Goal: Task Accomplishment & Management: Use online tool/utility

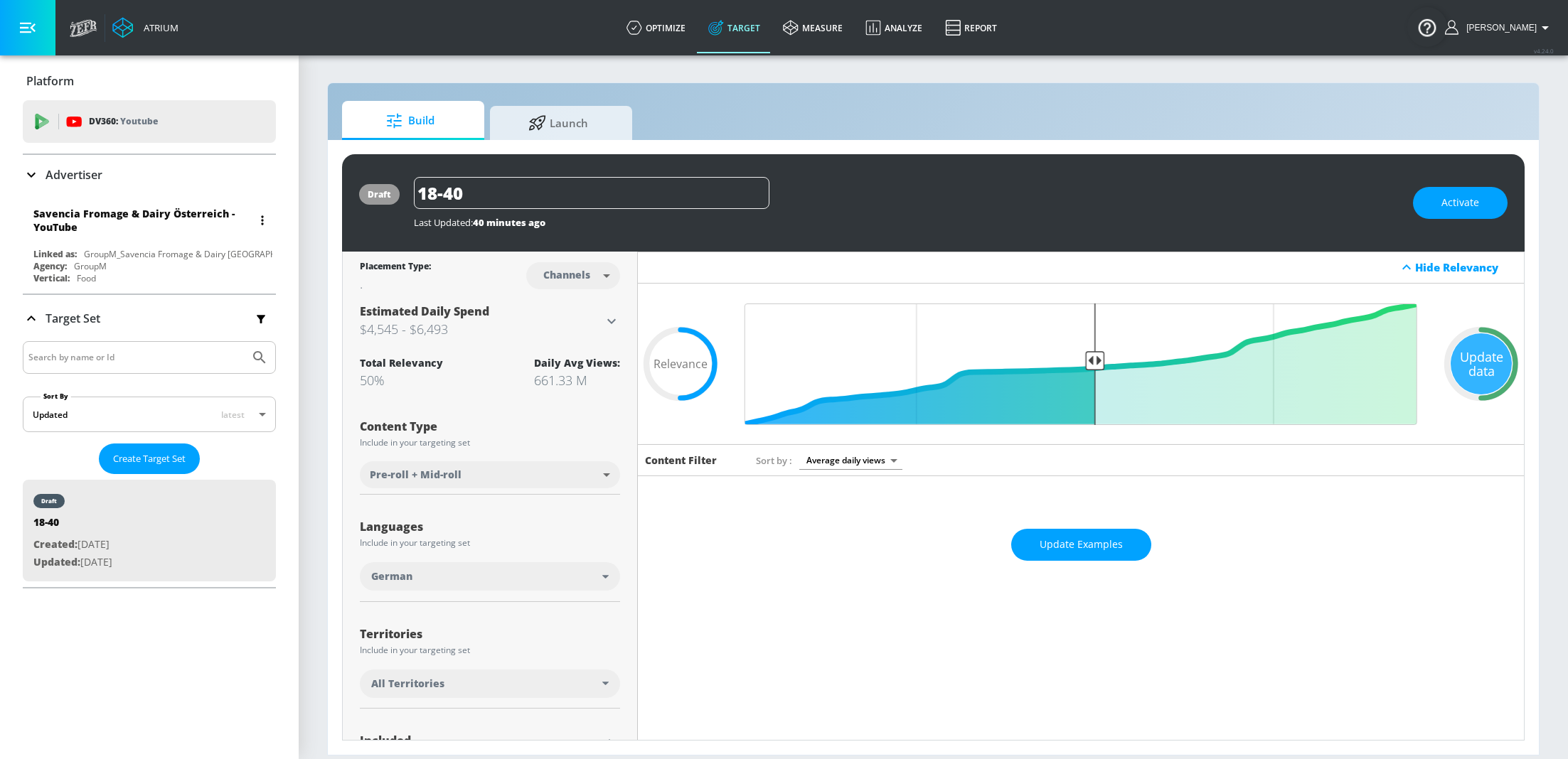
scroll to position [493, 0]
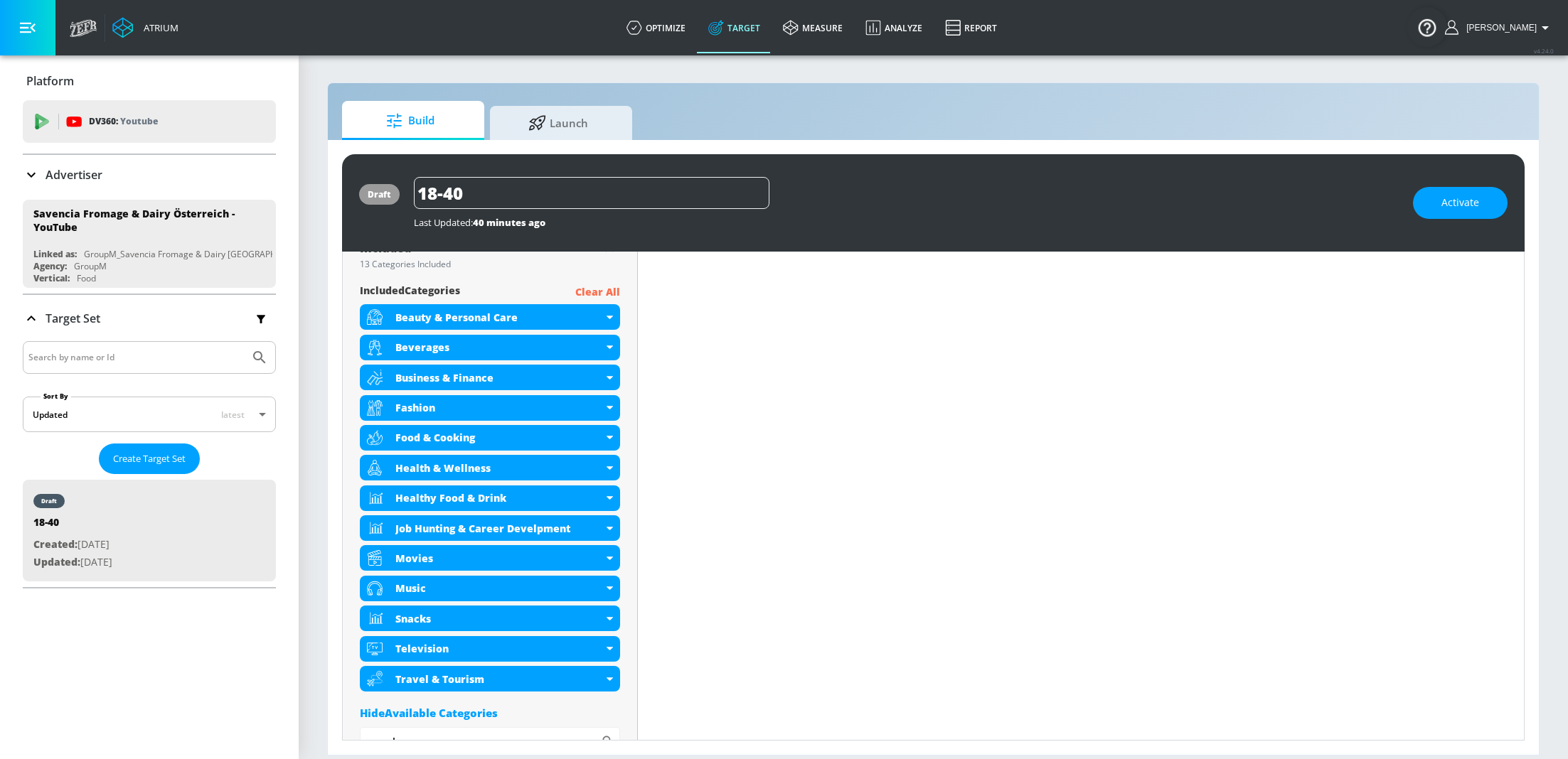
click at [95, 180] on p "Advertiser" at bounding box center [74, 175] width 57 height 16
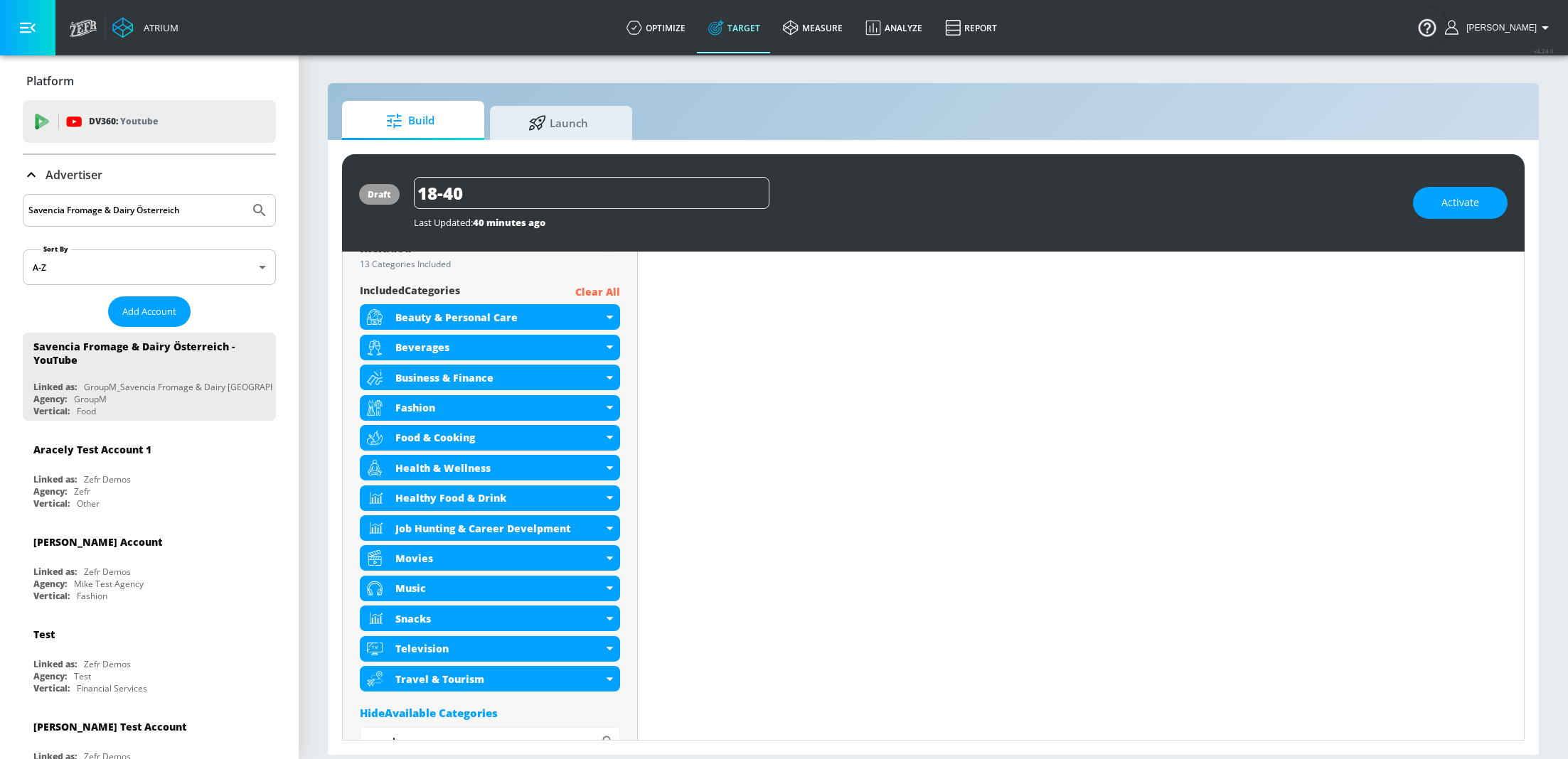
click at [201, 203] on input "Savencia Fromage & Dairy Österreich" at bounding box center [136, 210] width 215 height 18
type input "M&S"
click at [244, 195] on button "Submit Search" at bounding box center [259, 210] width 31 height 31
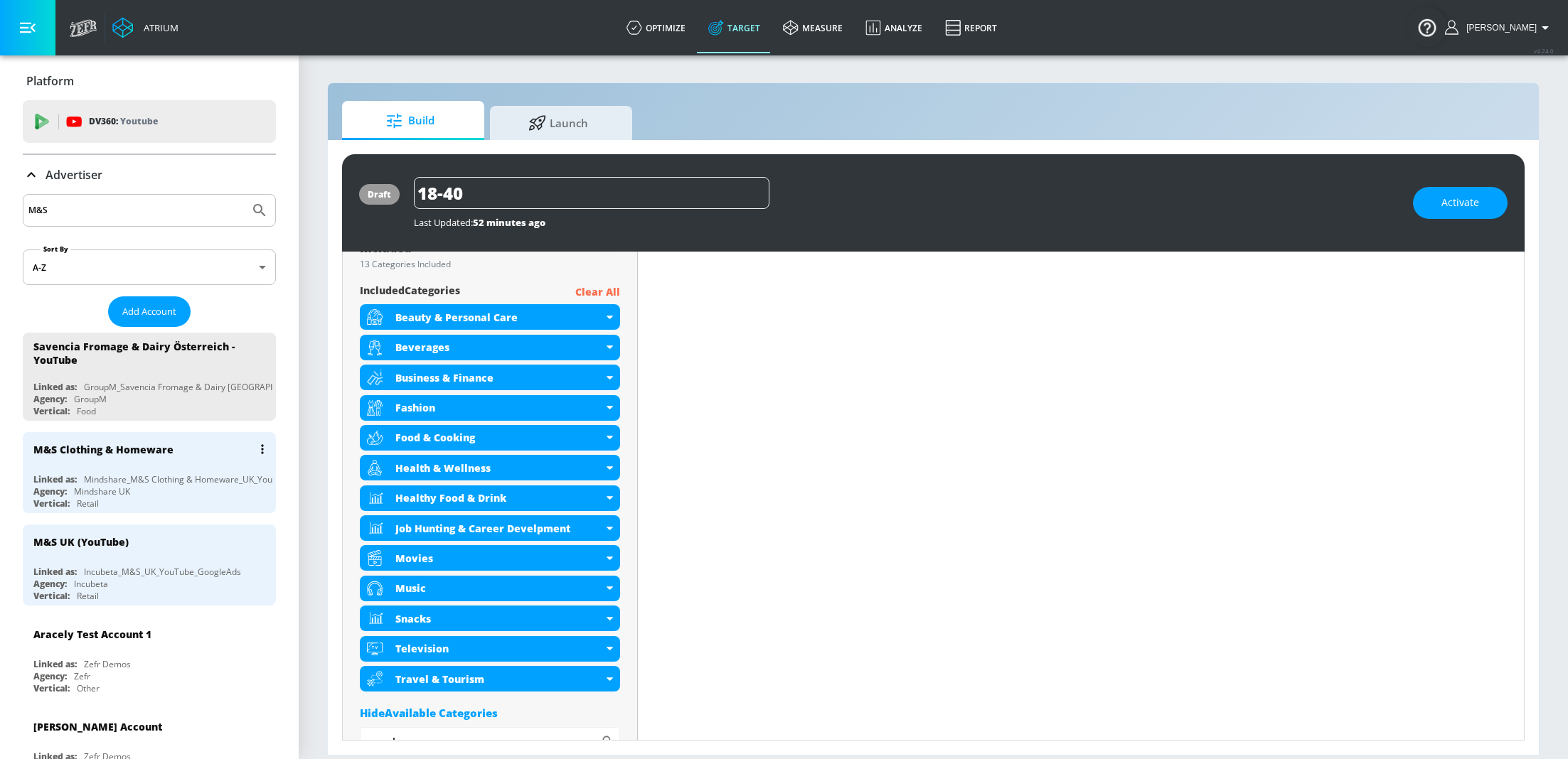
click at [140, 465] on div "M&S Clothing & Homeware Linked as: Mindshare_M&S Clothing & Homeware_UK_YouTube…" at bounding box center [149, 473] width 253 height 81
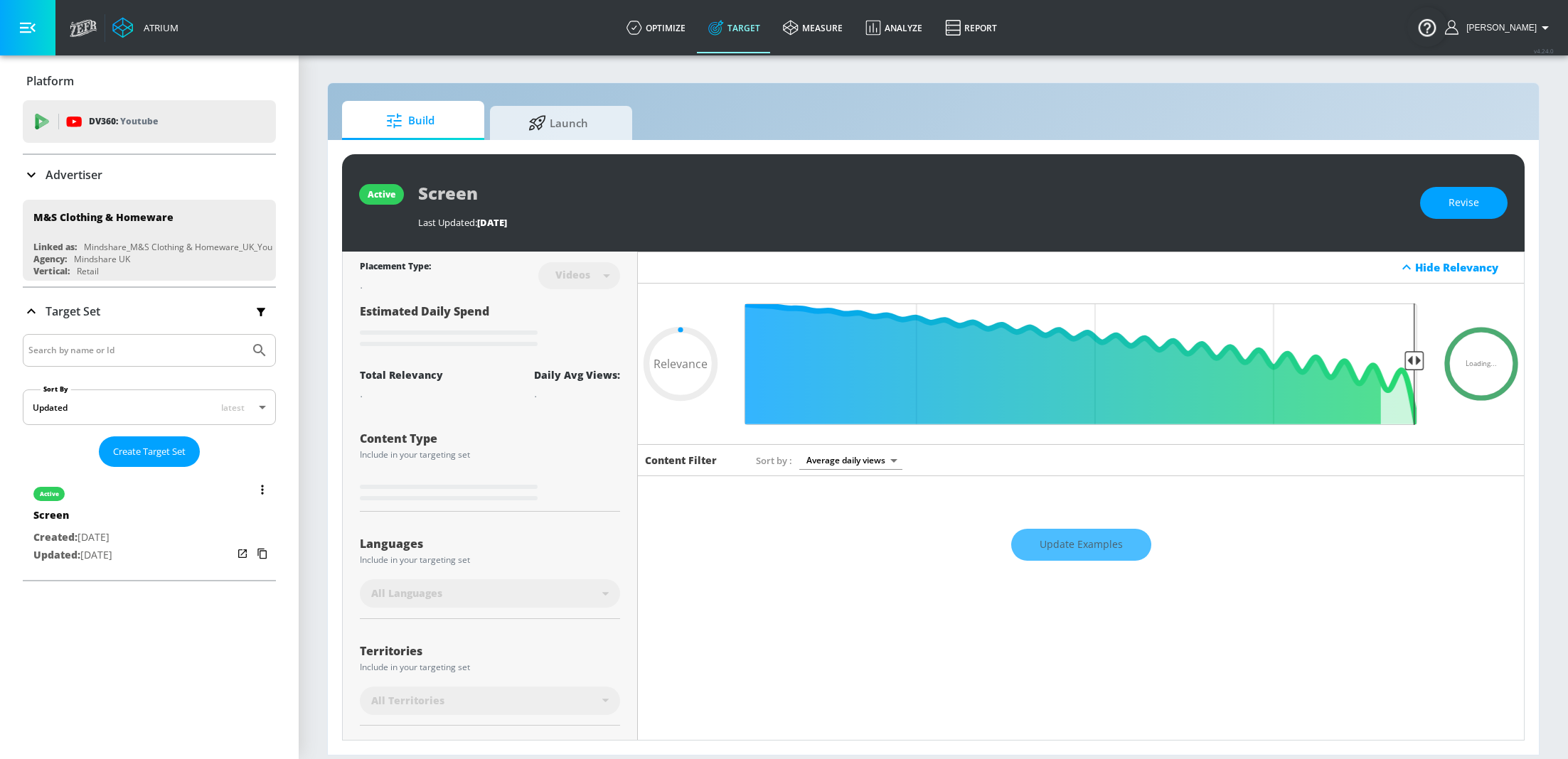
type input "0.05"
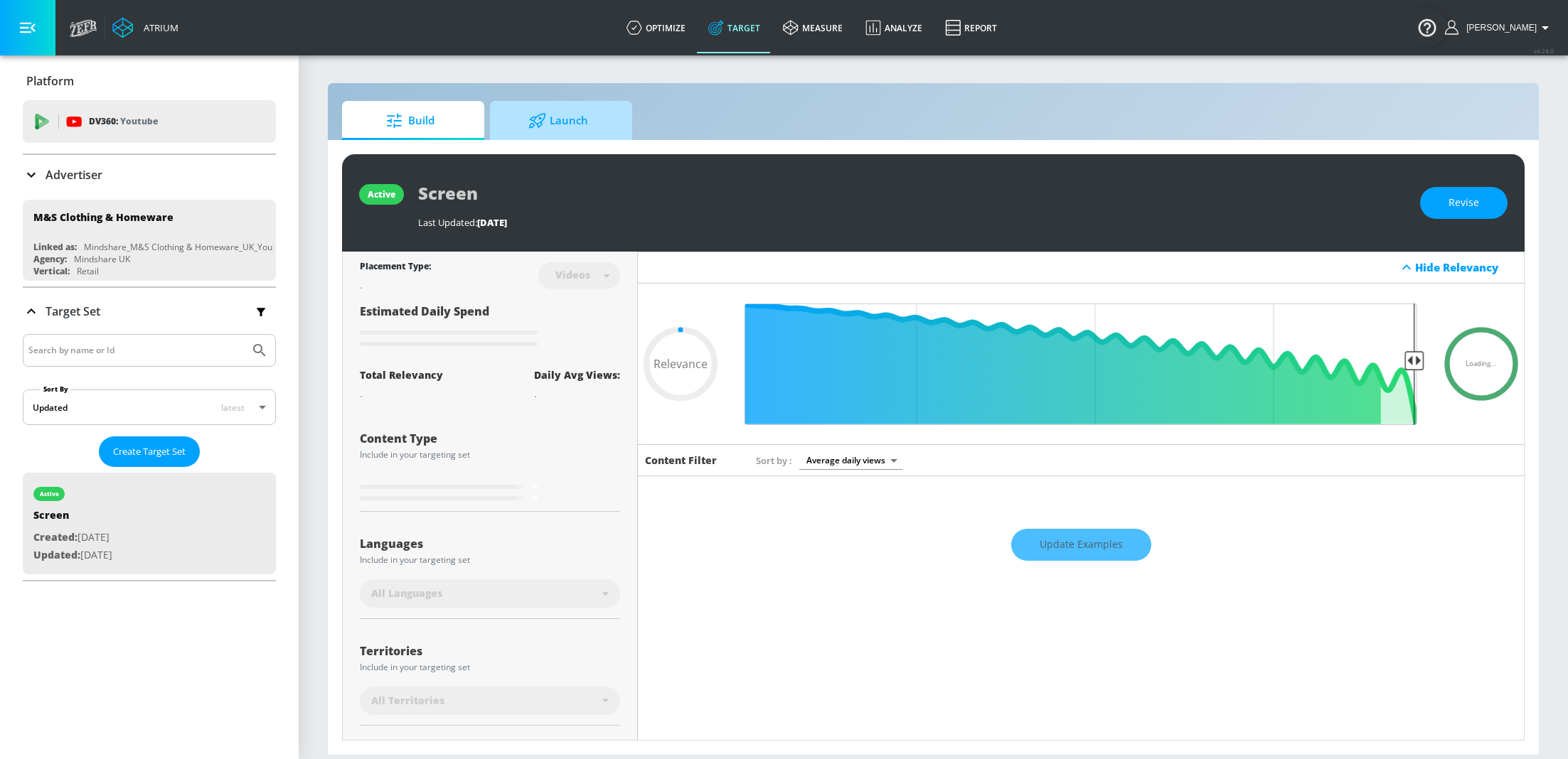
click at [575, 121] on span "Launch" at bounding box center [558, 121] width 108 height 34
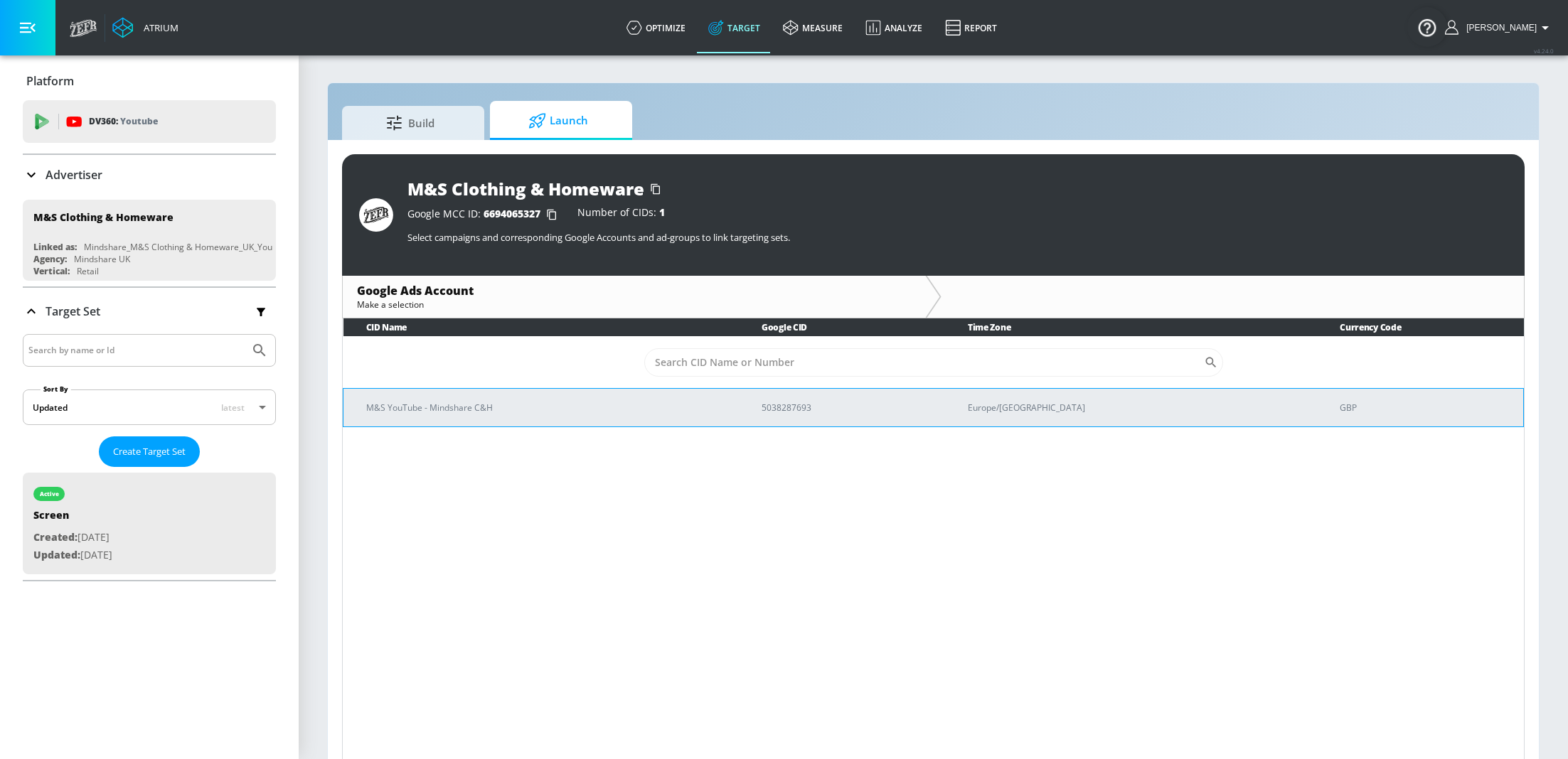
click at [727, 404] on p "M&S YouTube - Mindshare C&H" at bounding box center [547, 408] width 361 height 15
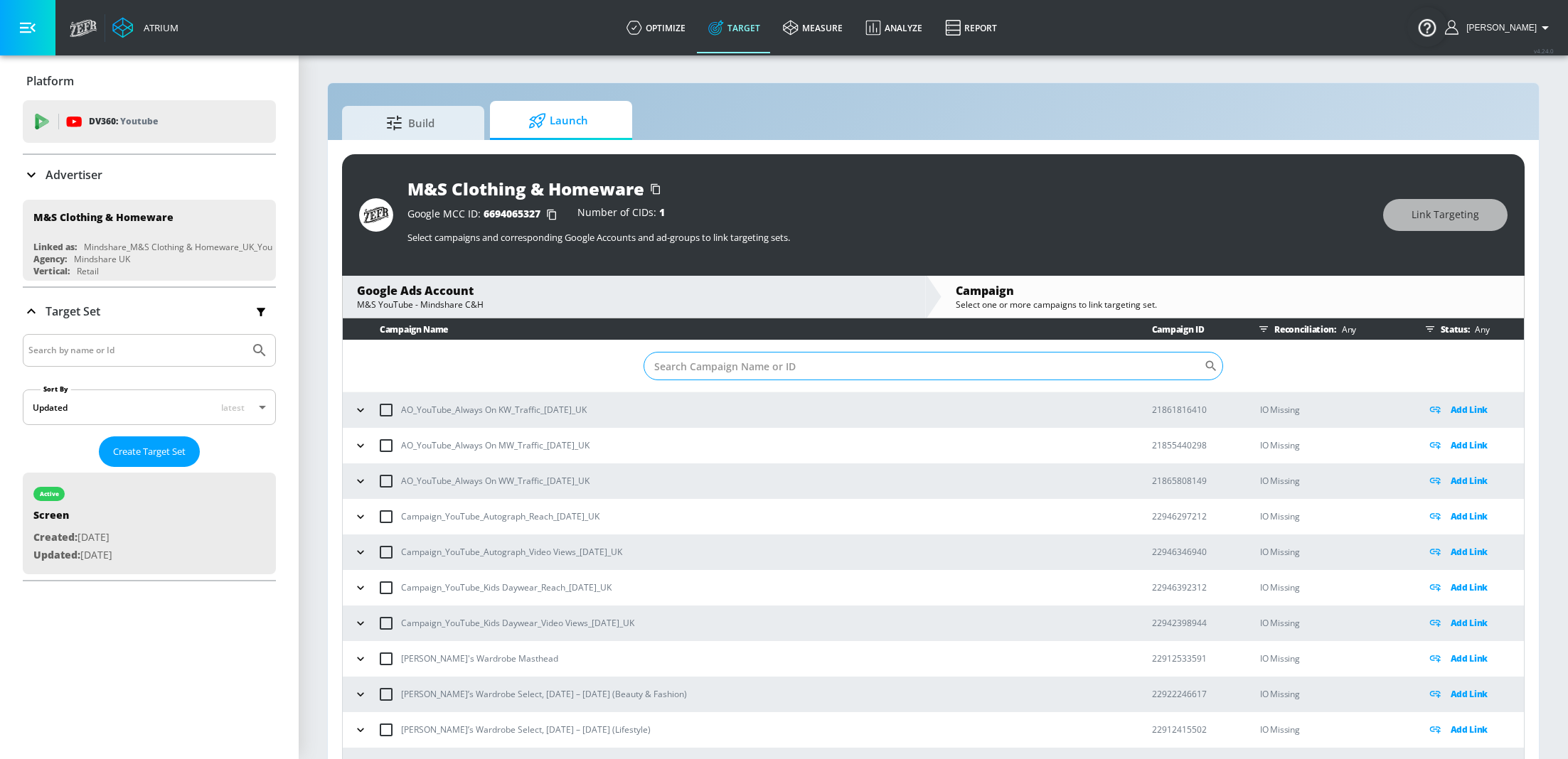
click at [749, 374] on input "Sort By" at bounding box center [924, 366] width 561 height 28
paste input "22946297212"
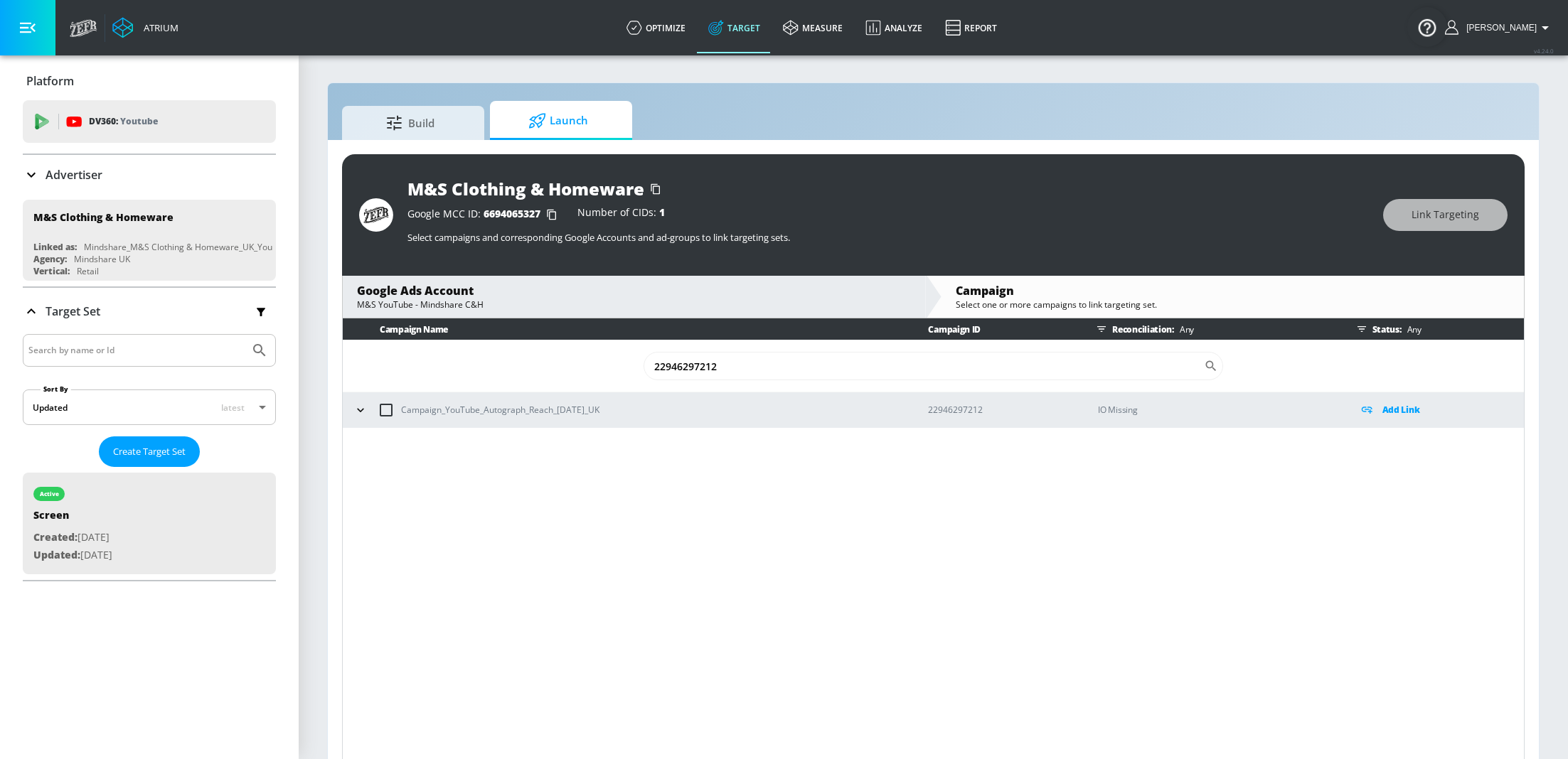
type input "22946297212"
click at [359, 406] on icon "button" at bounding box center [361, 410] width 15 height 15
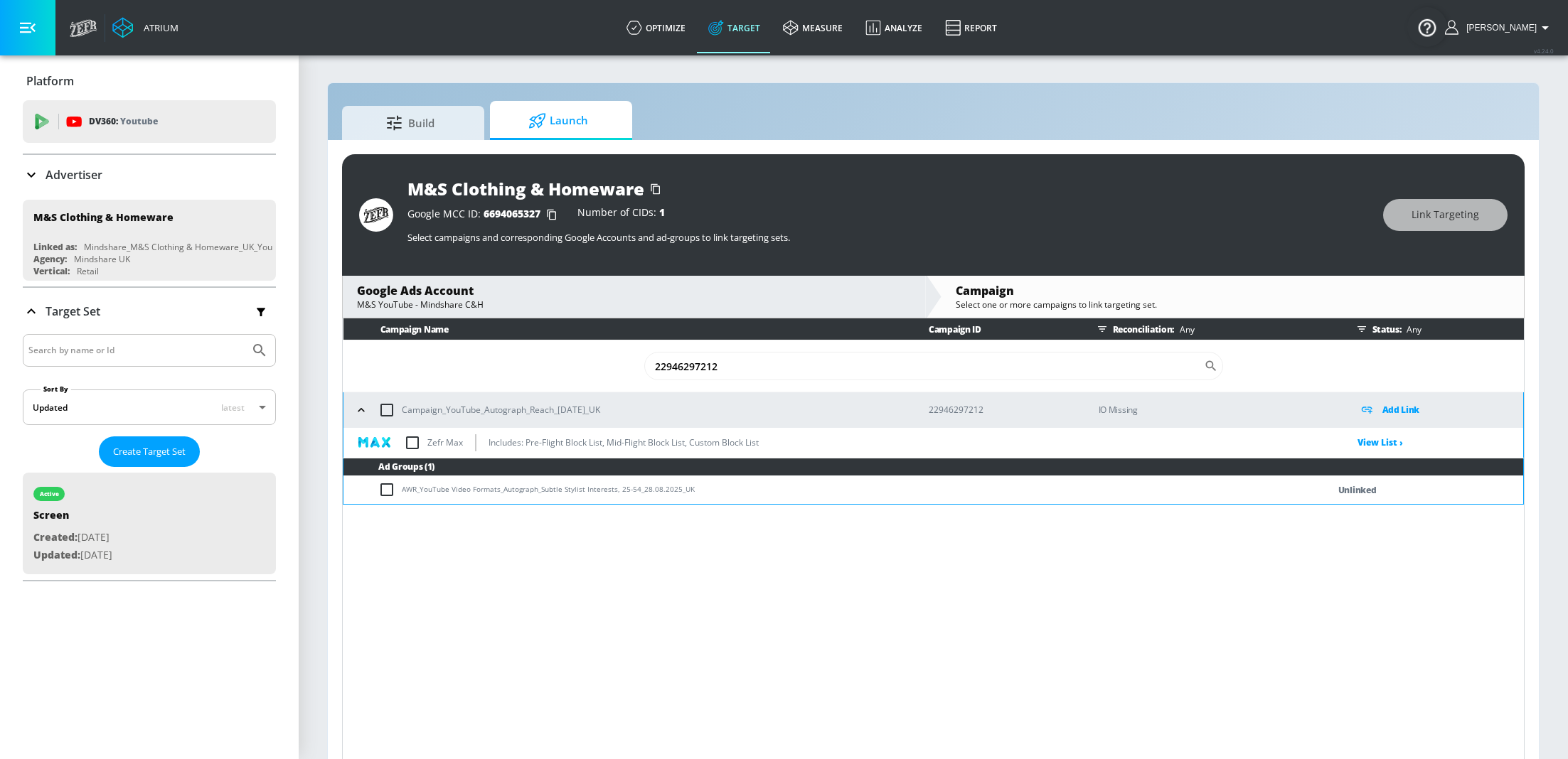
click at [413, 444] on input "checkbox" at bounding box center [412, 443] width 30 height 30
checkbox input "true"
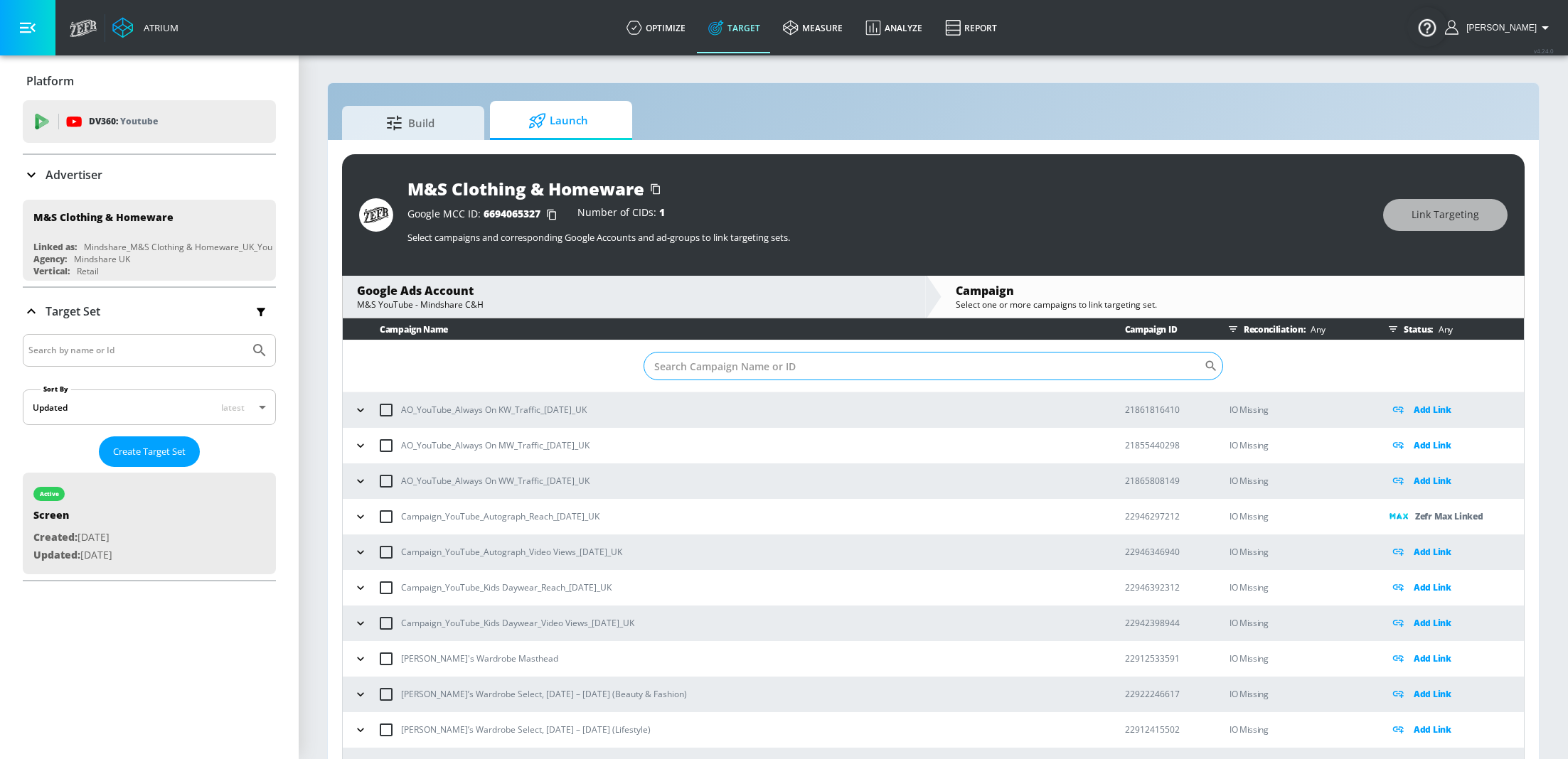
click at [722, 372] on input "Sort By" at bounding box center [924, 366] width 561 height 28
paste input "22946346940"
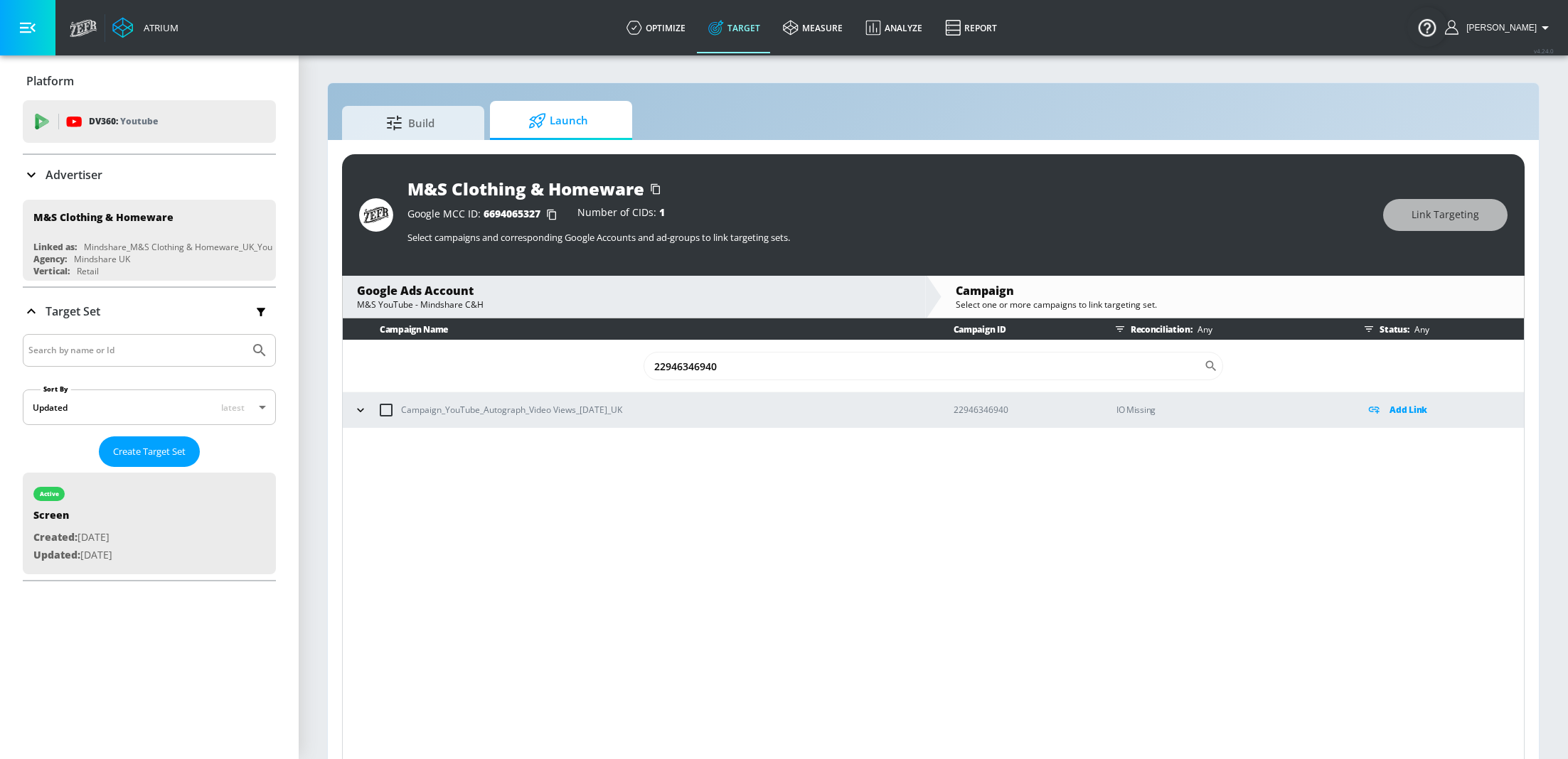
type input "22946346940"
click at [361, 407] on icon "button" at bounding box center [361, 410] width 15 height 15
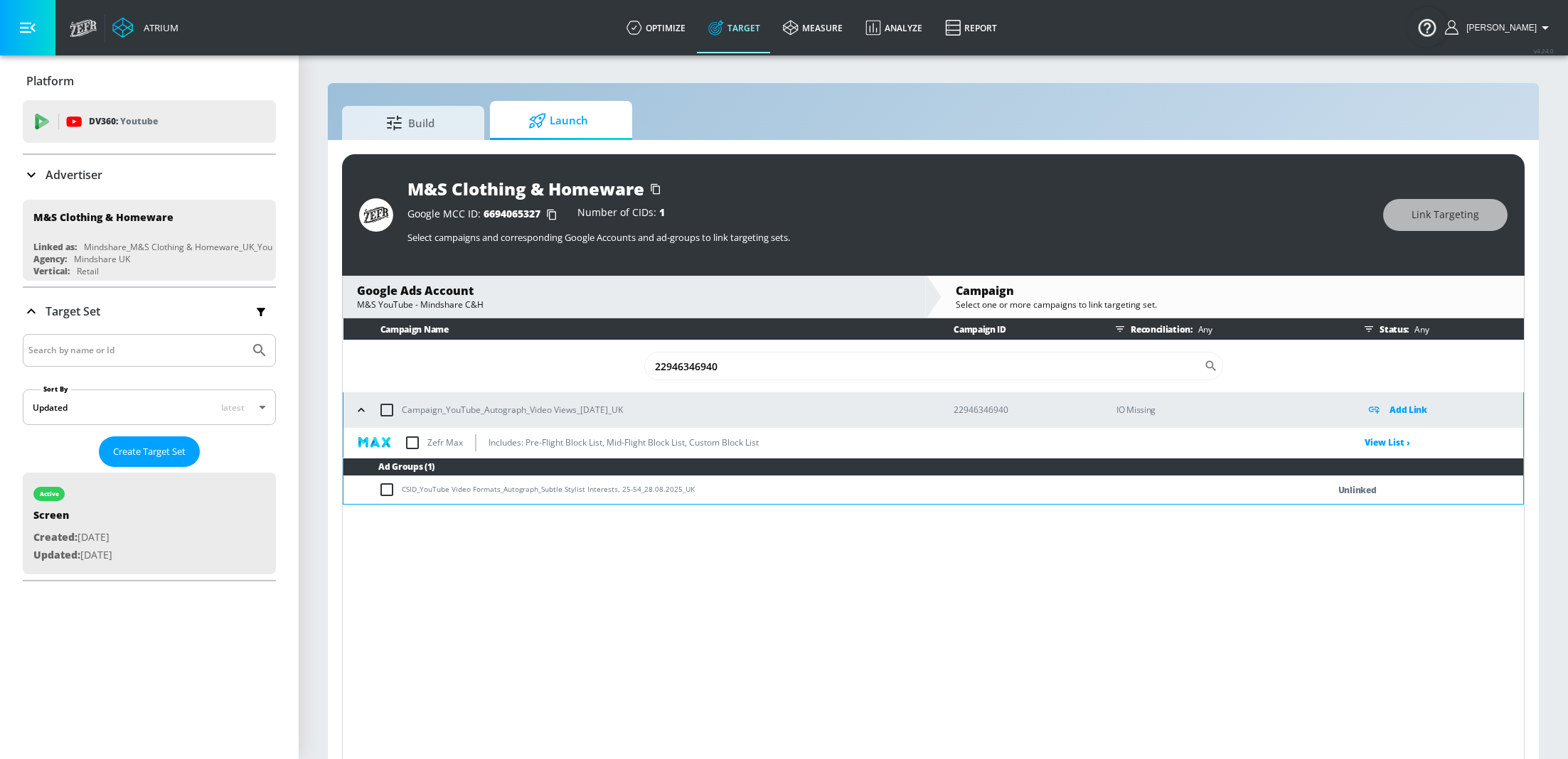
click at [415, 442] on input "checkbox" at bounding box center [412, 443] width 30 height 30
checkbox input "true"
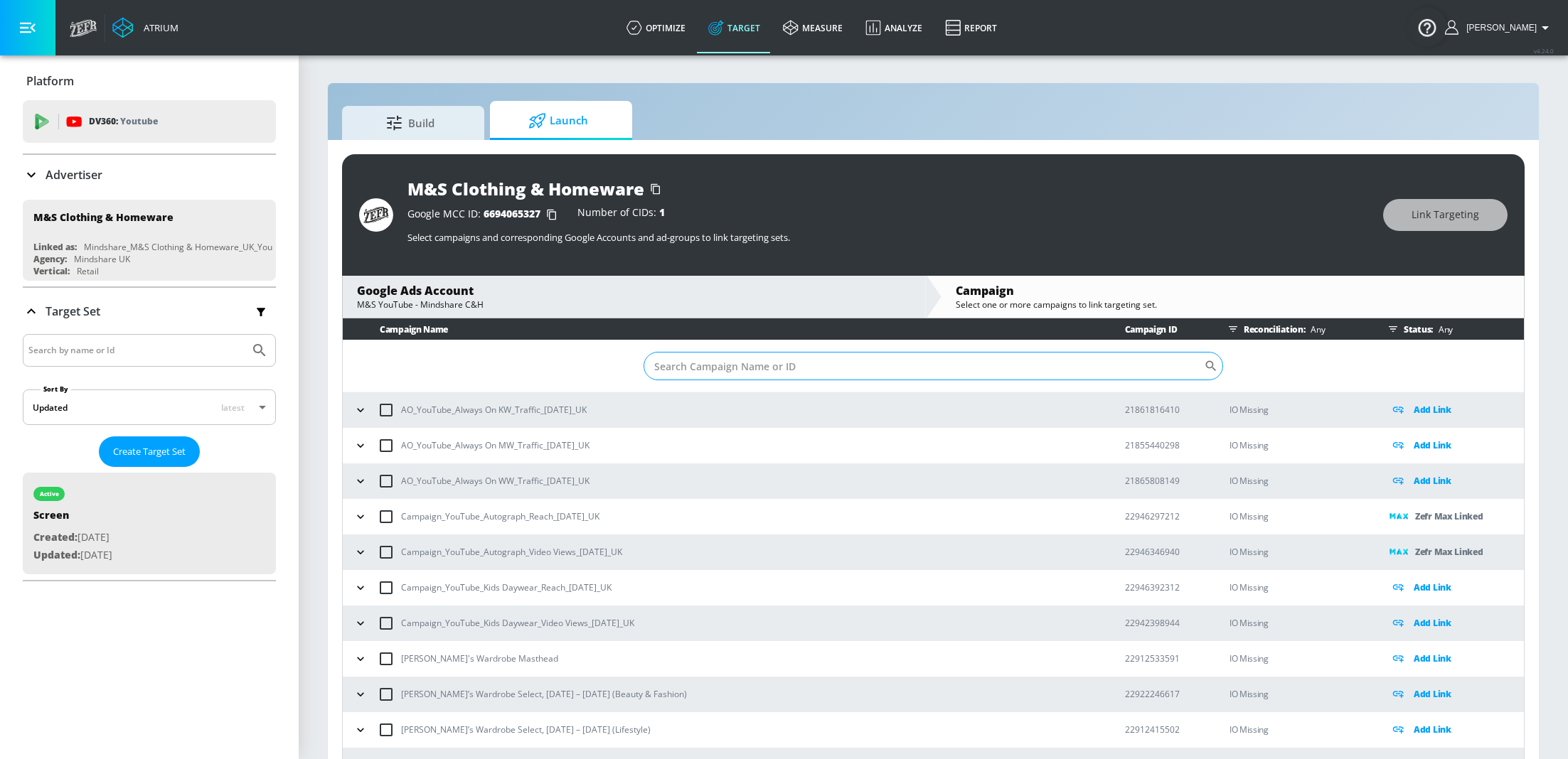
click at [750, 368] on input "Sort By" at bounding box center [924, 366] width 561 height 28
paste input "22946392312"
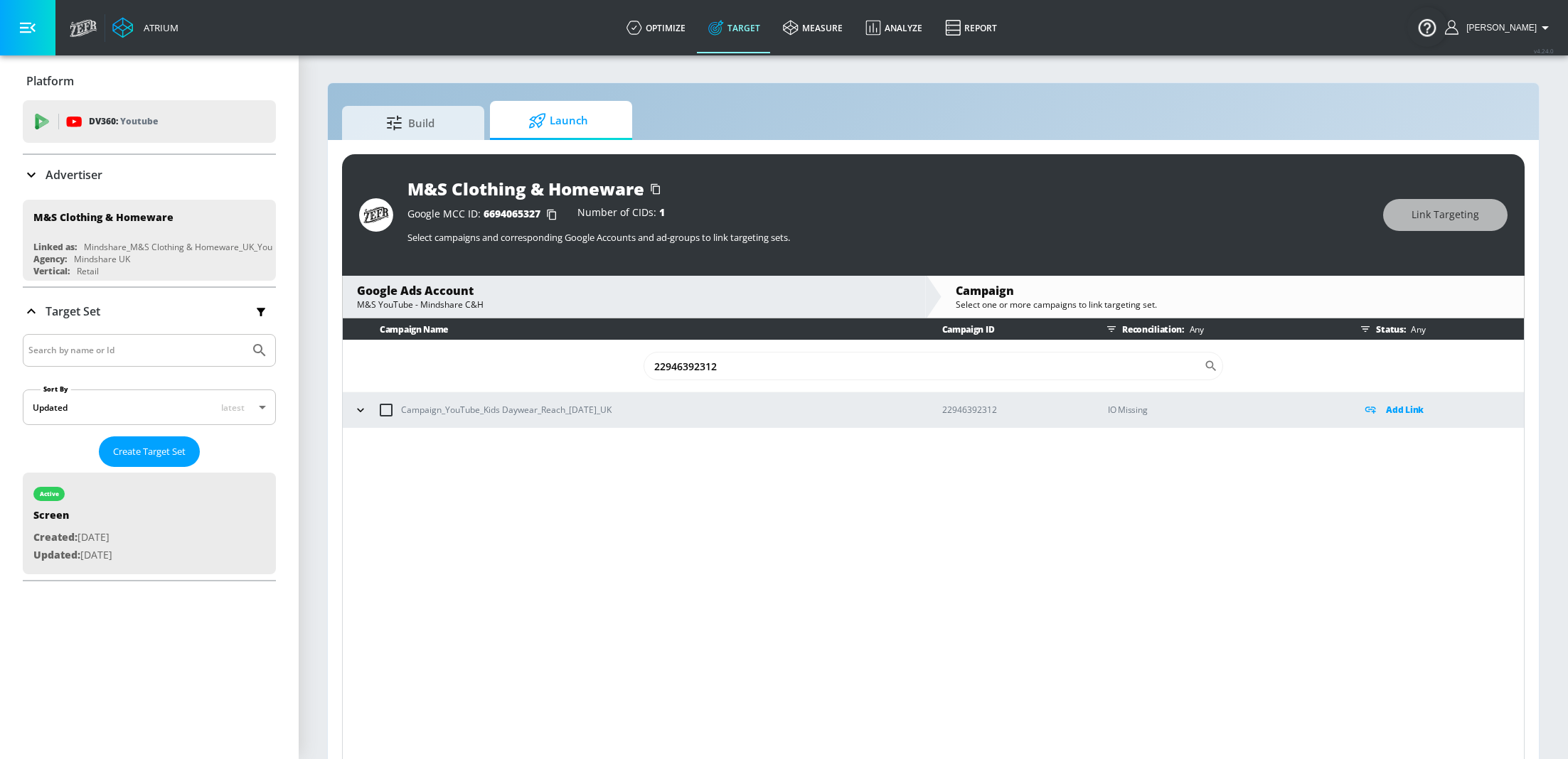
type input "22946392312"
click at [351, 405] on button "button" at bounding box center [360, 410] width 21 height 21
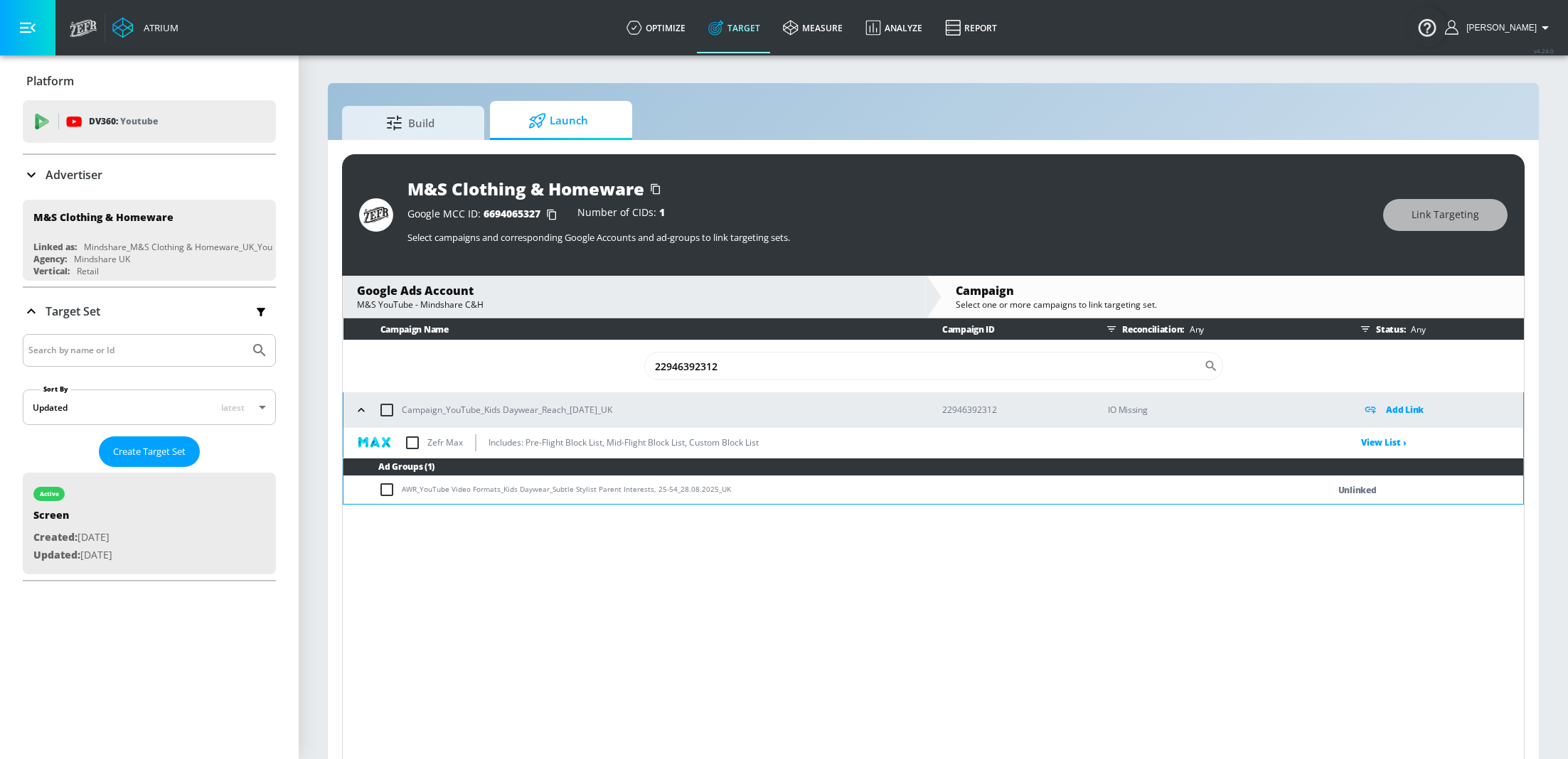
click at [415, 438] on input "checkbox" at bounding box center [412, 443] width 30 height 30
checkbox input "true"
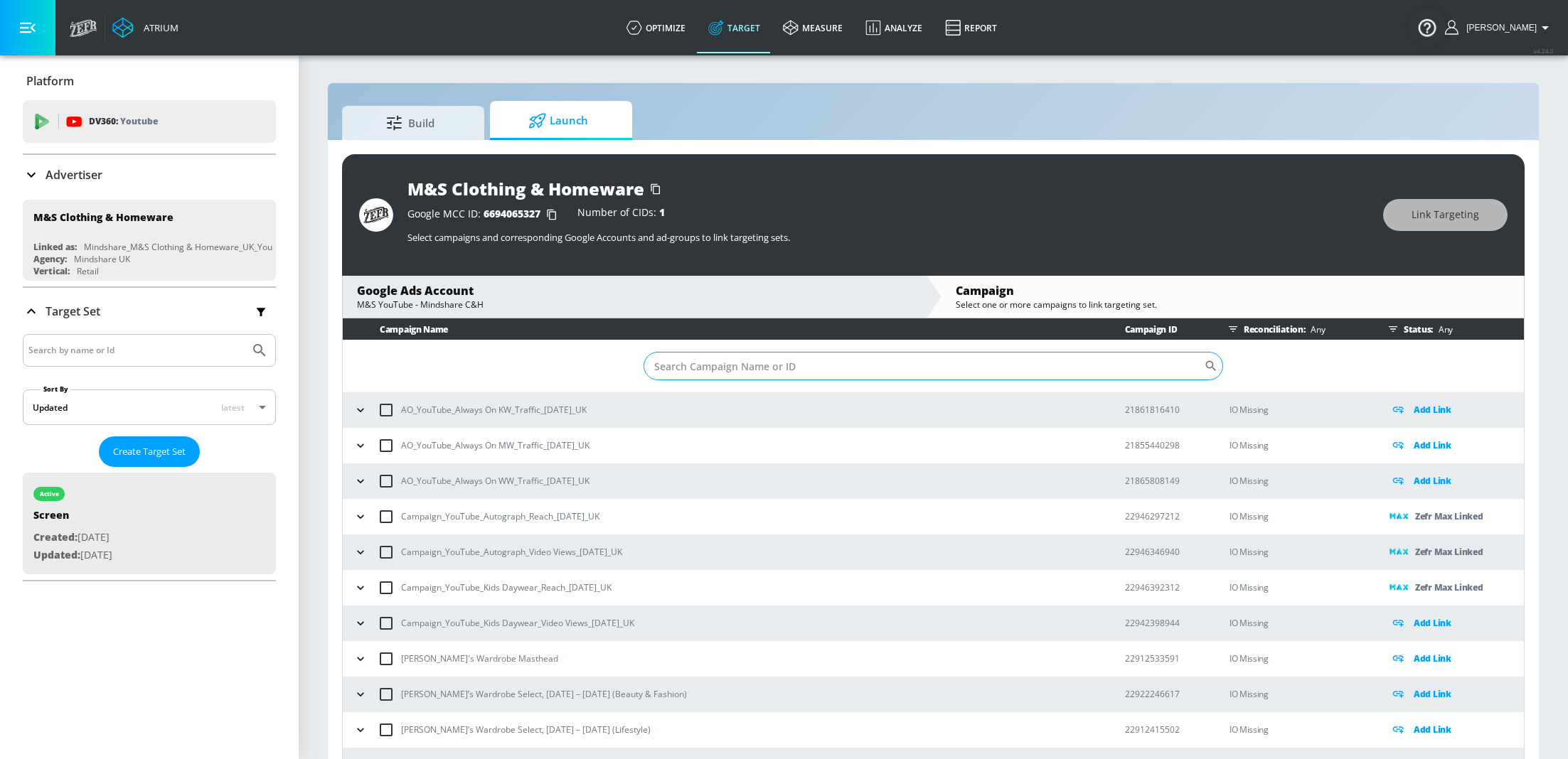
click at [756, 365] on input "Sort By" at bounding box center [924, 366] width 561 height 28
paste input "22942398944"
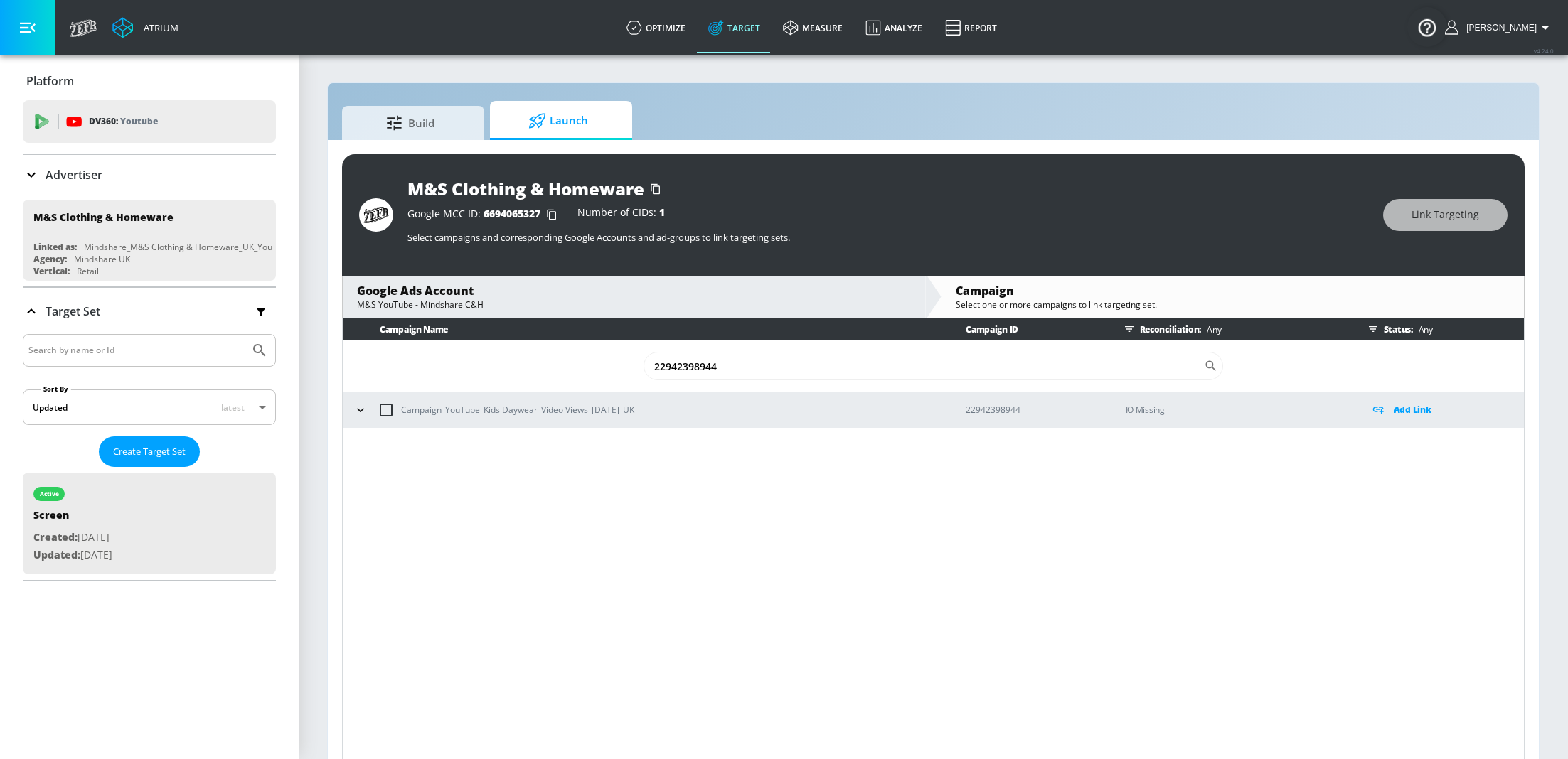
type input "22942398944"
click at [364, 409] on icon "button" at bounding box center [361, 410] width 15 height 15
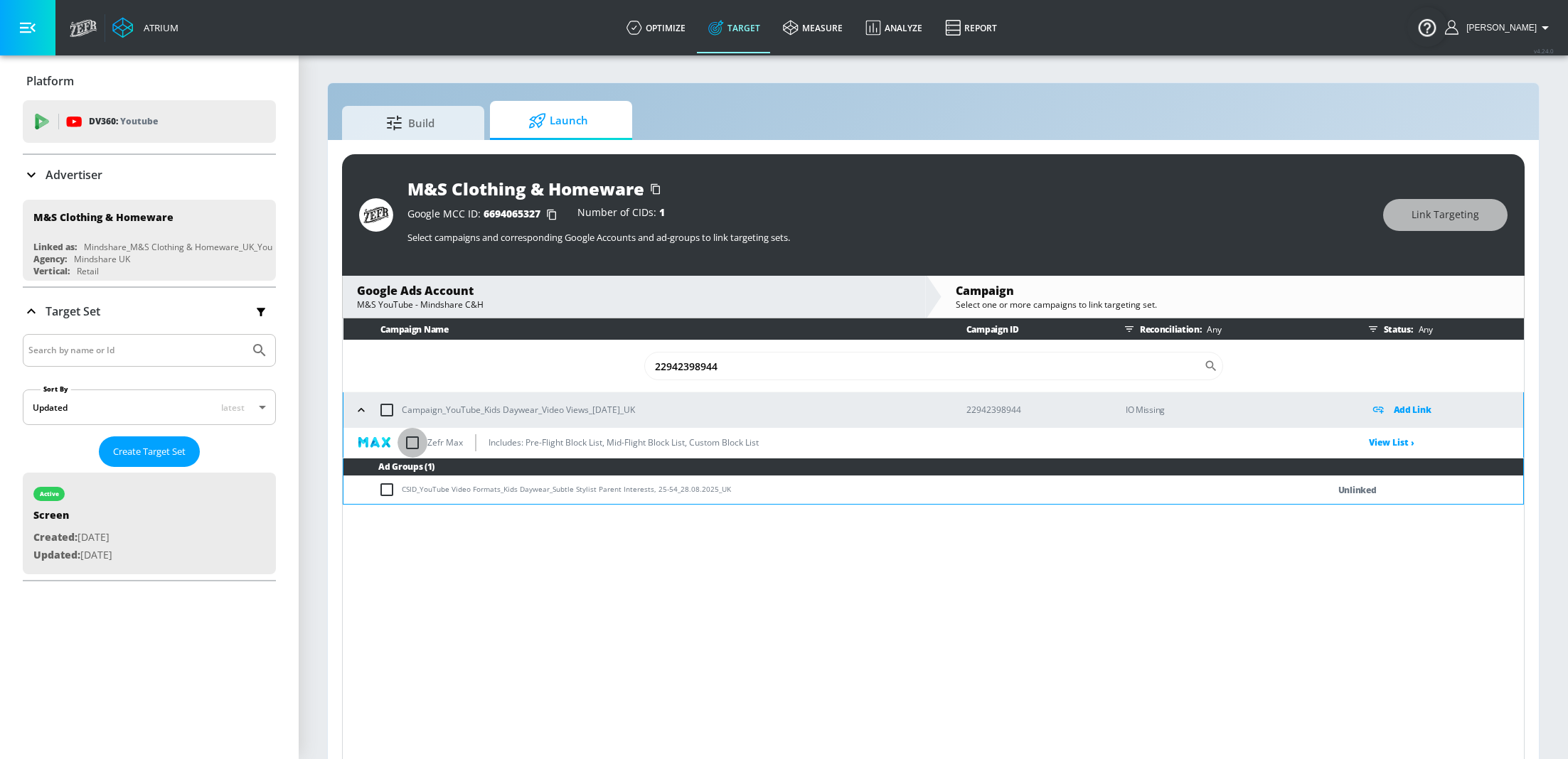
click at [412, 443] on input "checkbox" at bounding box center [412, 443] width 30 height 30
checkbox input "true"
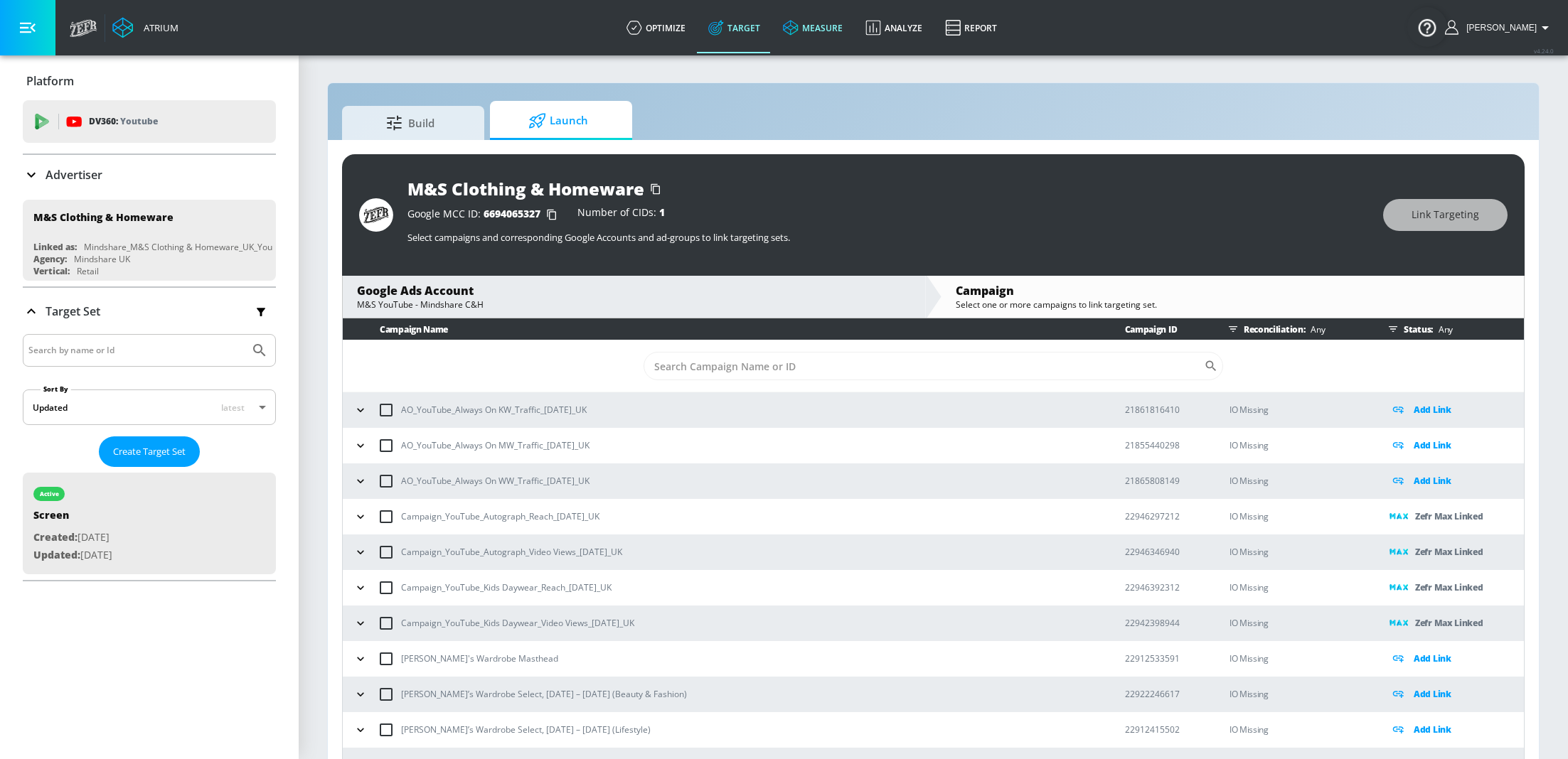
click at [836, 25] on link "measure" at bounding box center [812, 28] width 82 height 51
